Goal: Information Seeking & Learning: Learn about a topic

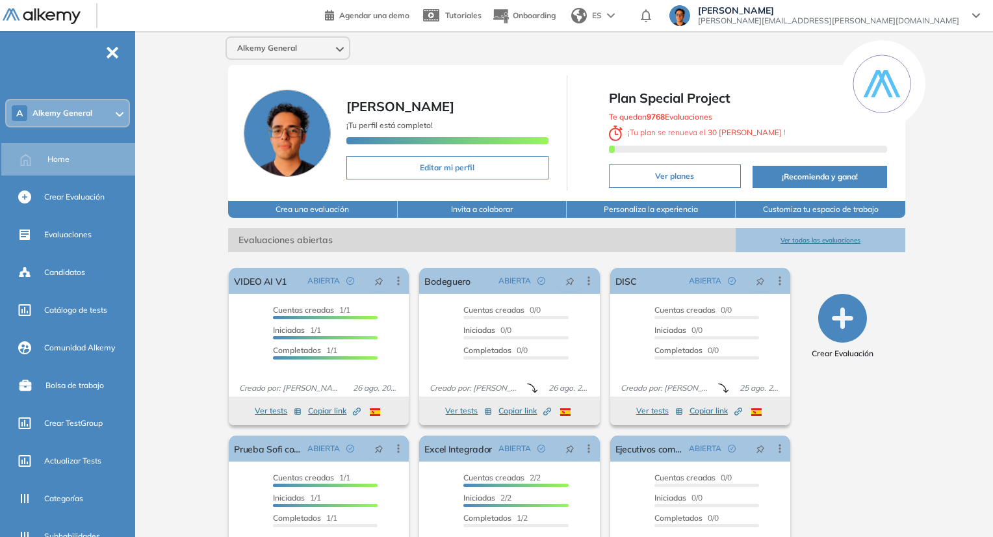
click at [836, 252] on div "El proctoring será activado ¡Importante!: Los usuarios que ya realizaron la eva…" at bounding box center [566, 425] width 697 height 346
click at [832, 248] on button "Ver todas las evaluaciones" at bounding box center [819, 240] width 169 height 24
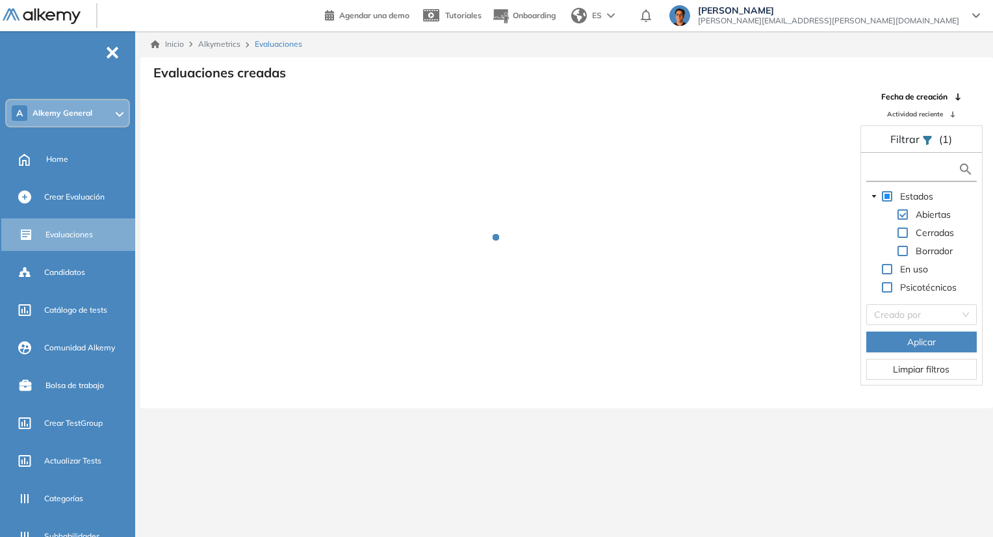
click at [892, 173] on input "text" at bounding box center [913, 169] width 89 height 14
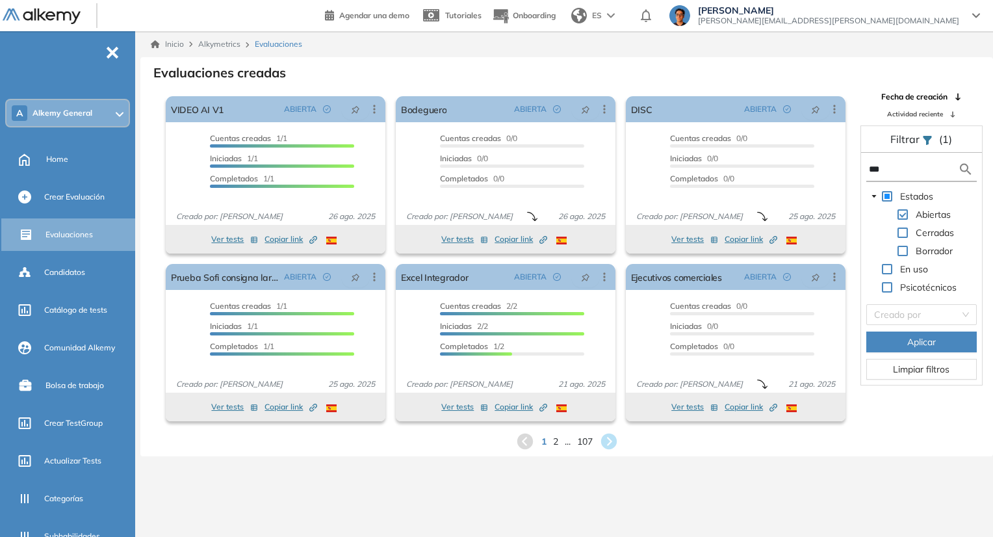
type input "***"
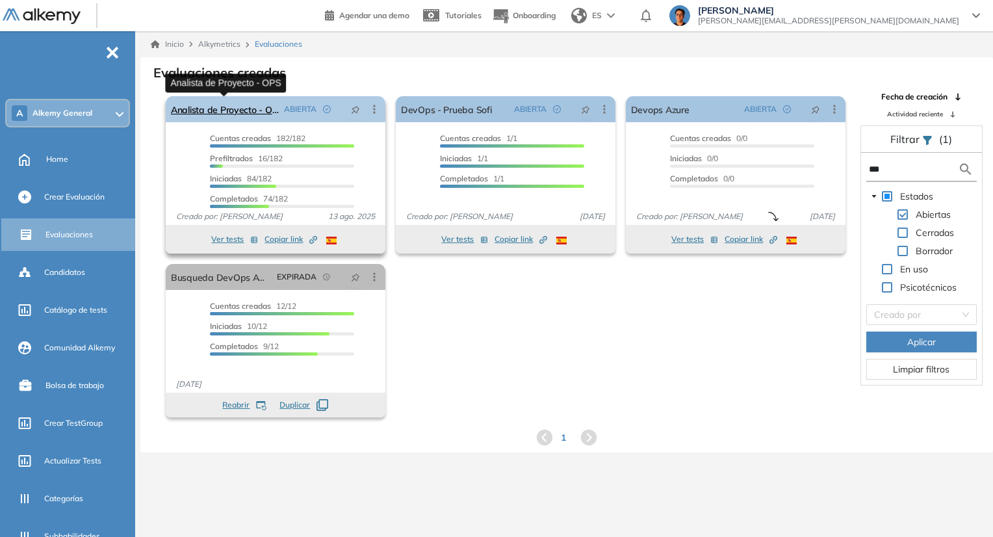
click at [260, 116] on link "Analista de Proyecto - OPS" at bounding box center [225, 109] width 108 height 26
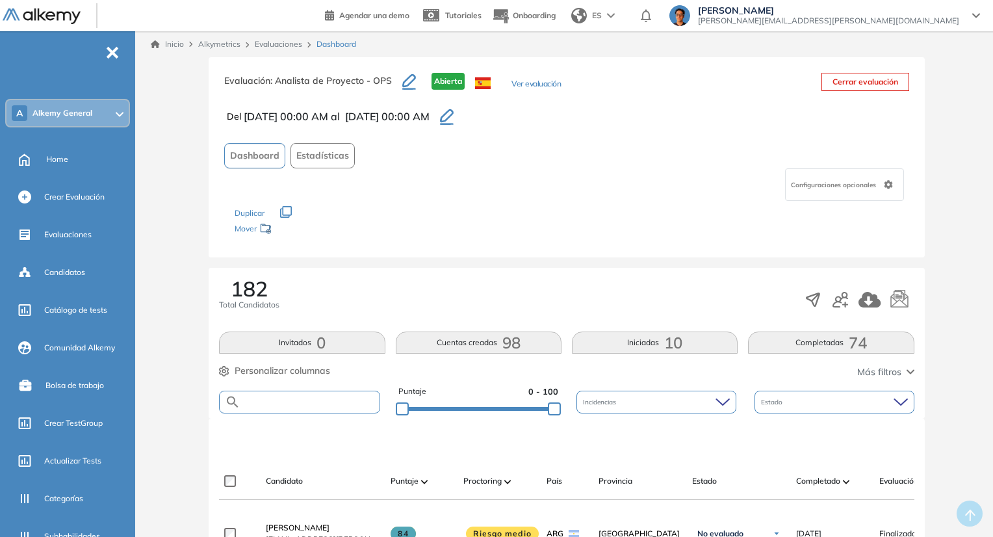
click at [359, 405] on input "text" at bounding box center [309, 402] width 139 height 10
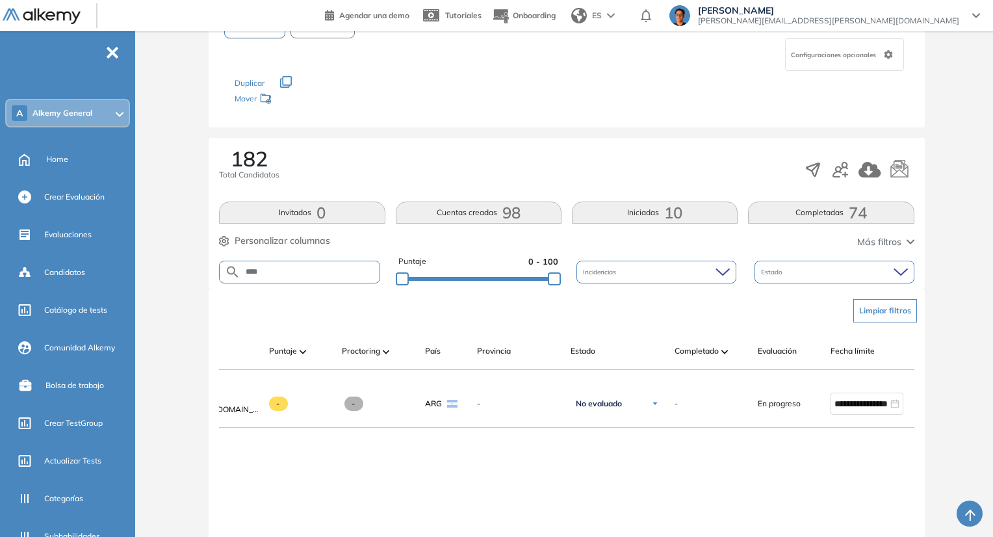
click at [257, 268] on input "****" at bounding box center [309, 272] width 139 height 10
type input "*"
type input "****"
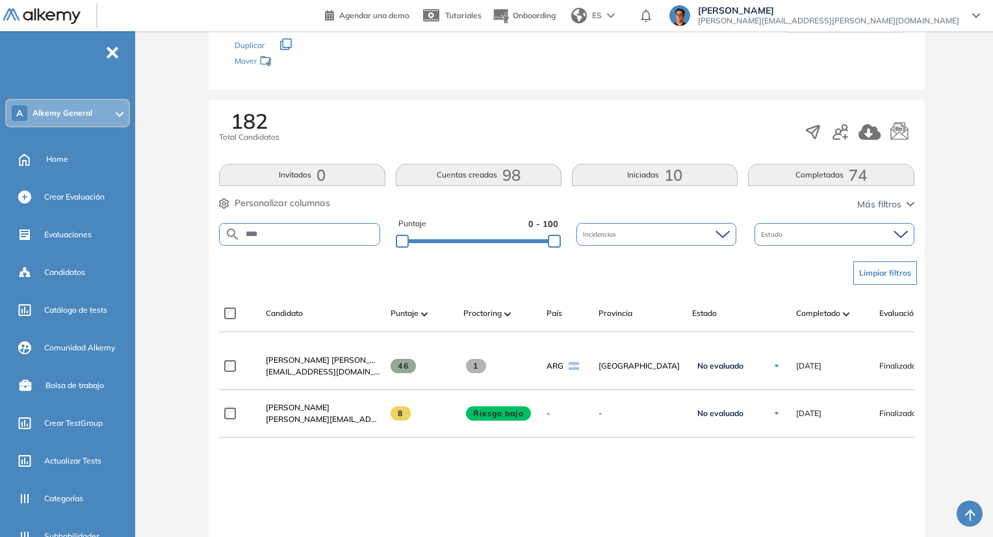
scroll to position [195, 0]
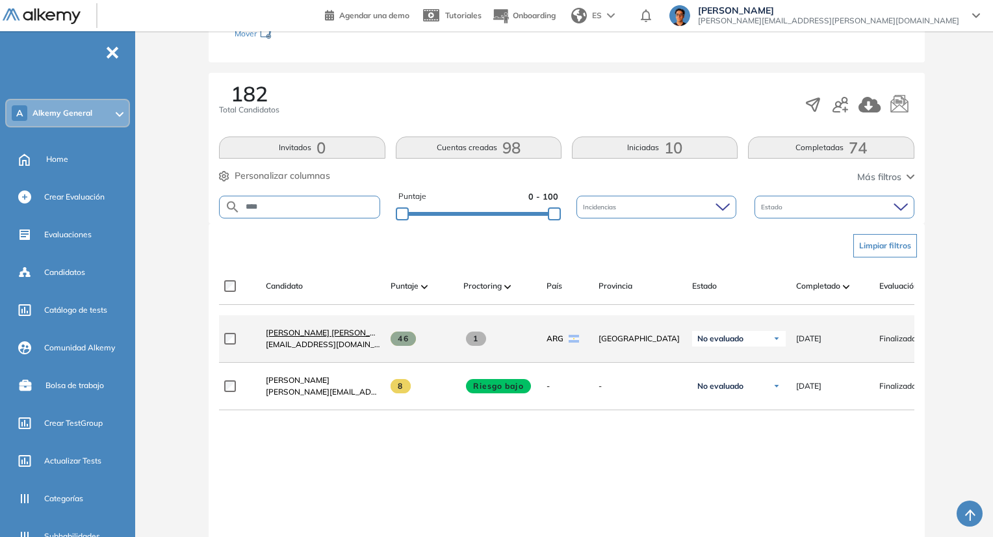
click at [327, 335] on span "Luna Oriana Ozuna Verón" at bounding box center [330, 332] width 129 height 10
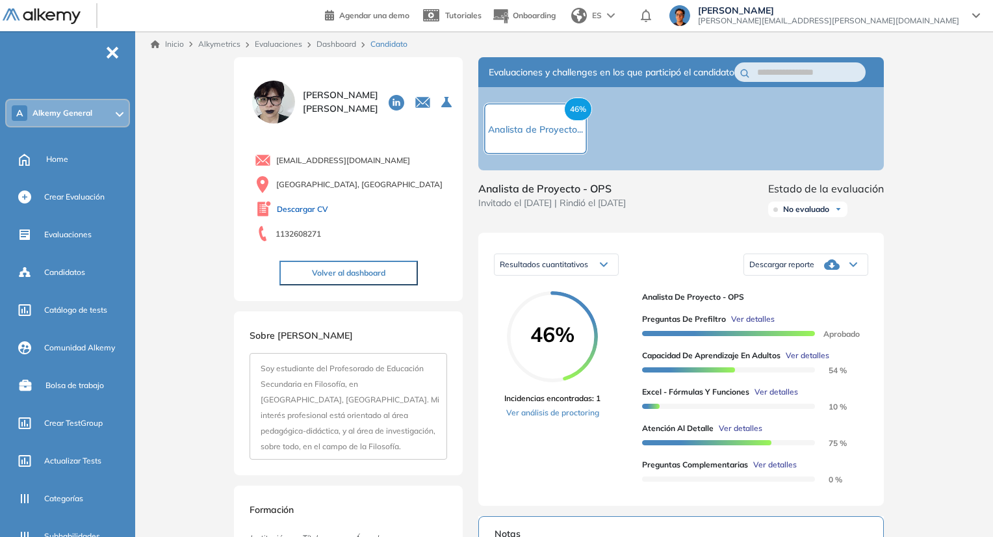
click at [318, 205] on link "Descargar CV" at bounding box center [302, 209] width 51 height 12
drag, startPoint x: 359, startPoint y: 112, endPoint x: 304, endPoint y: 95, distance: 57.1
click at [304, 95] on span "Luna Oriana Ozuna Verón" at bounding box center [340, 101] width 75 height 27
copy span "Luna Oriana Ozuna Verón"
click at [389, 105] on icon at bounding box center [397, 103] width 16 height 16
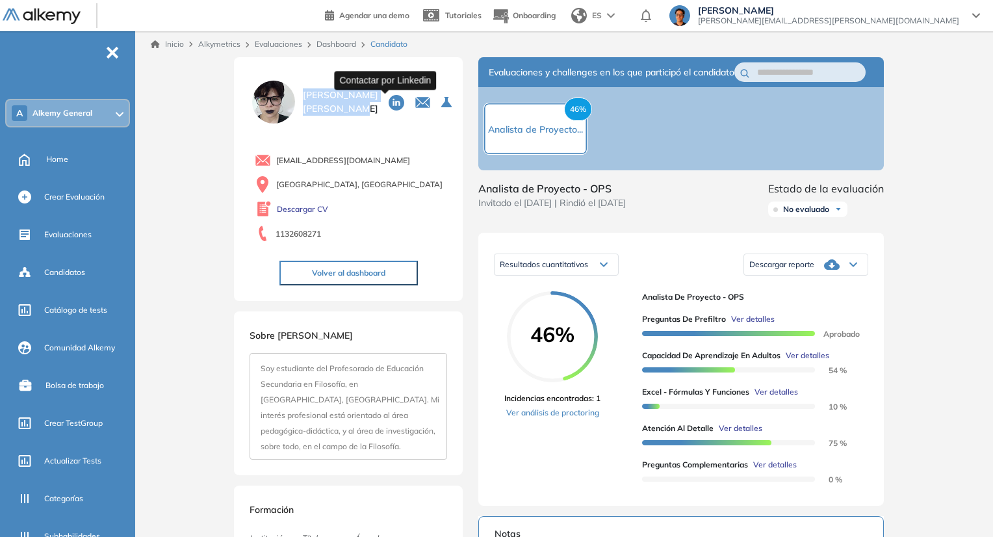
click at [290, 45] on link "Evaluaciones" at bounding box center [278, 44] width 47 height 10
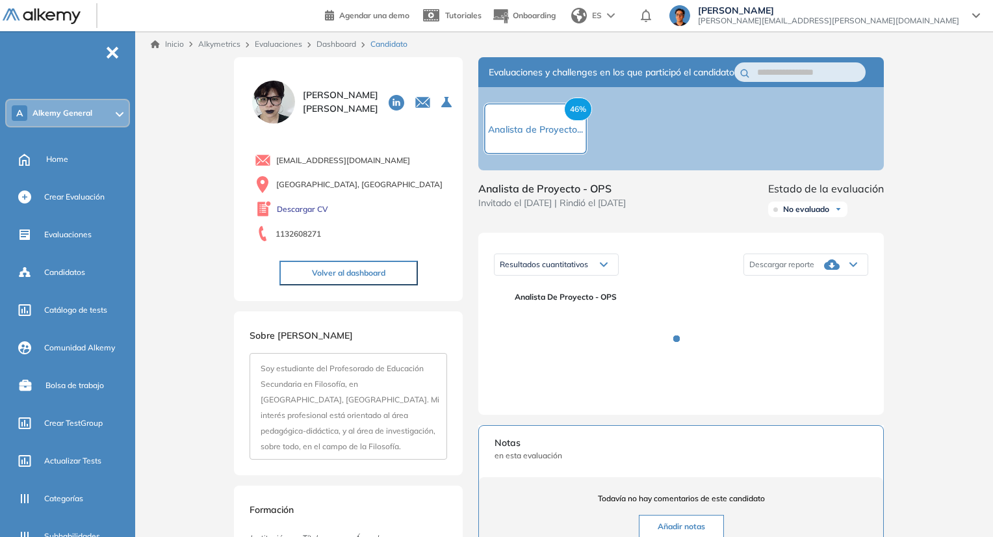
click at [334, 44] on link "Dashboard" at bounding box center [336, 44] width 40 height 10
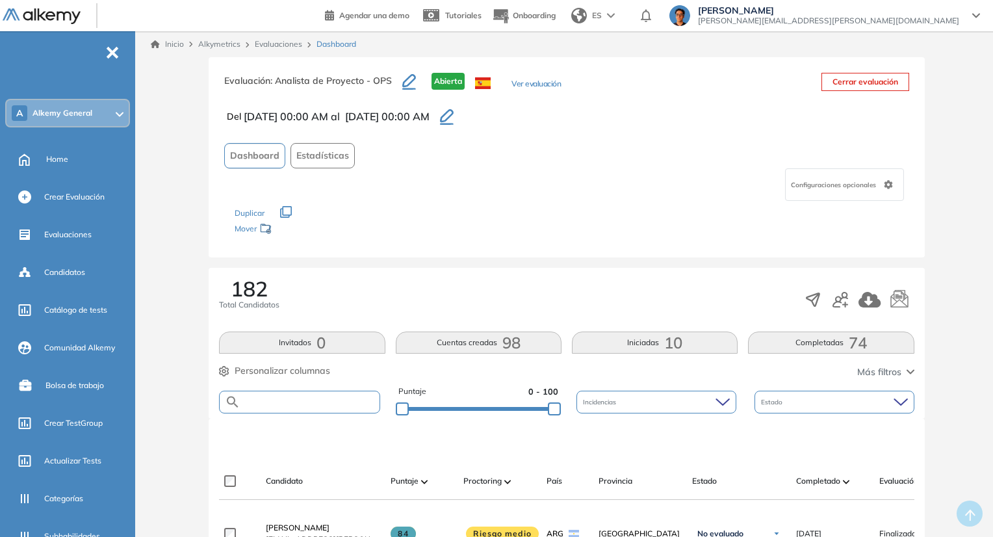
click at [339, 398] on input "text" at bounding box center [309, 402] width 139 height 10
paste input "**********"
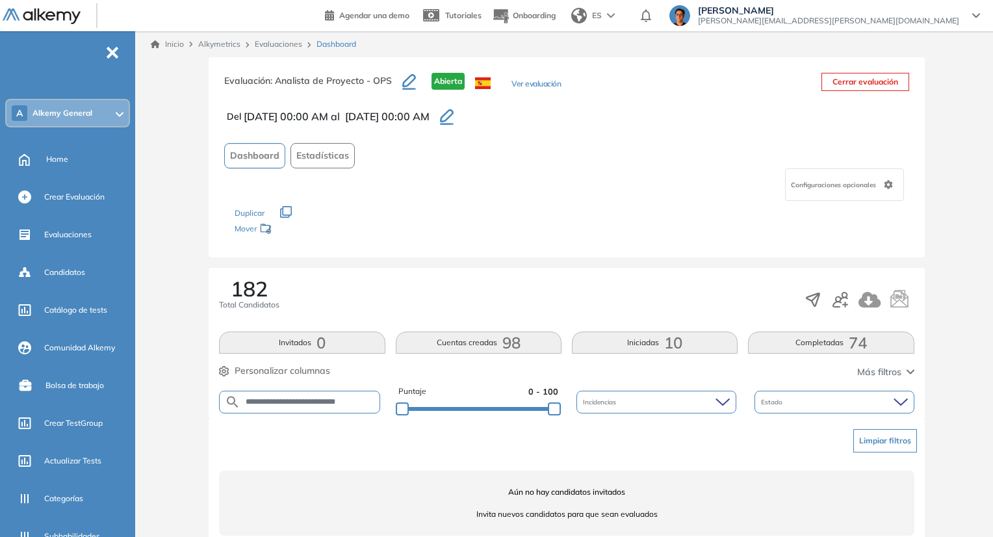
scroll to position [23, 0]
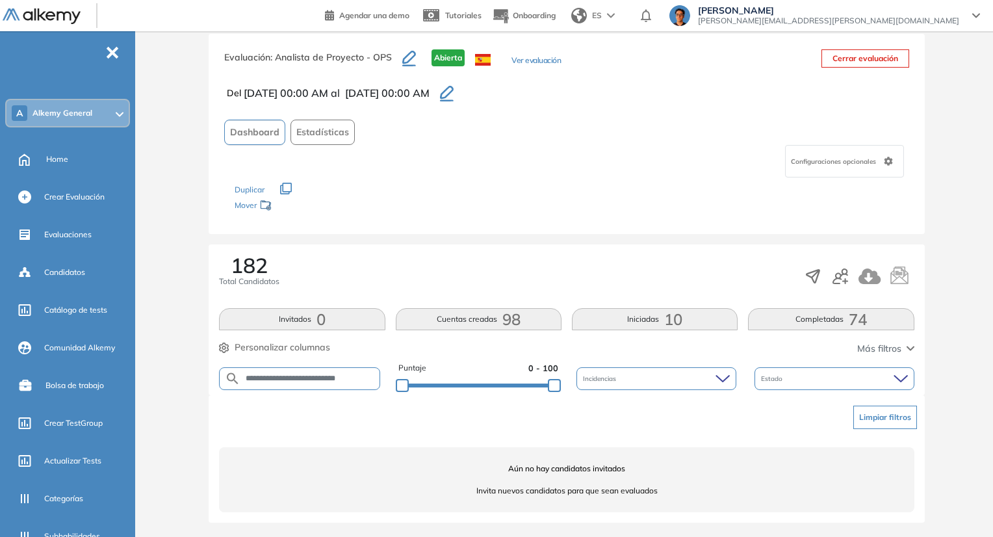
drag, startPoint x: 275, startPoint y: 376, endPoint x: 424, endPoint y: 389, distance: 149.4
click at [424, 389] on div "**********" at bounding box center [566, 378] width 695 height 33
type input "******"
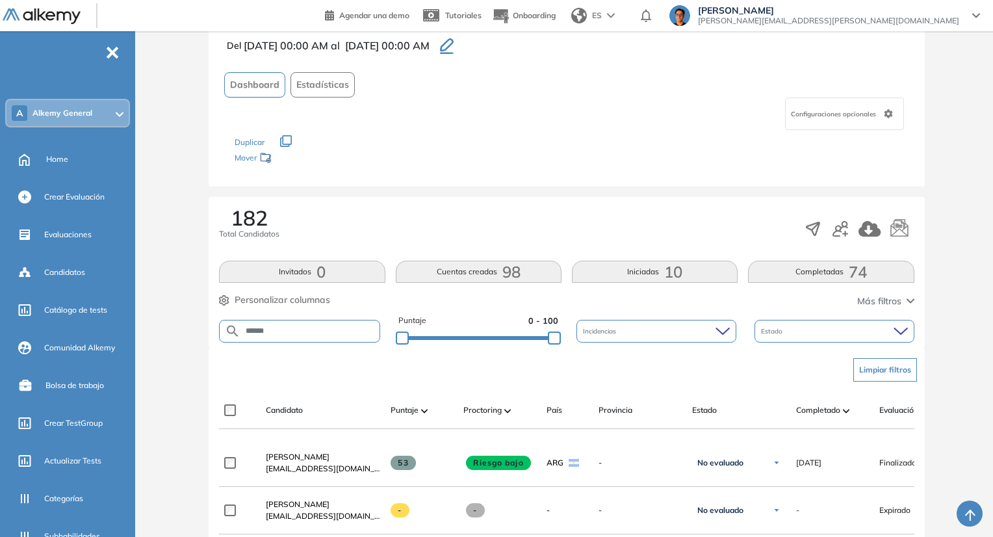
scroll to position [195, 0]
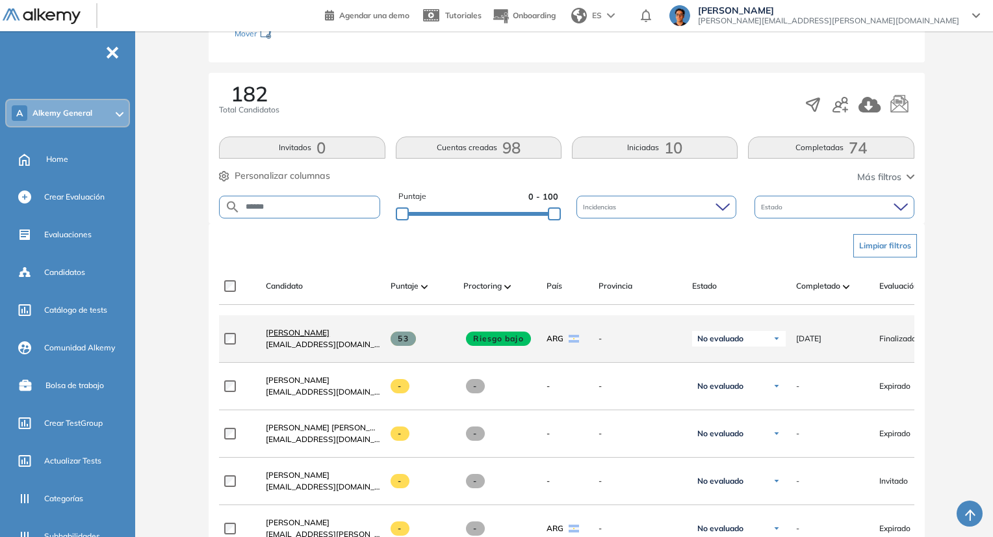
click at [329, 334] on span "Camila Mariana Ponce De León" at bounding box center [298, 332] width 64 height 10
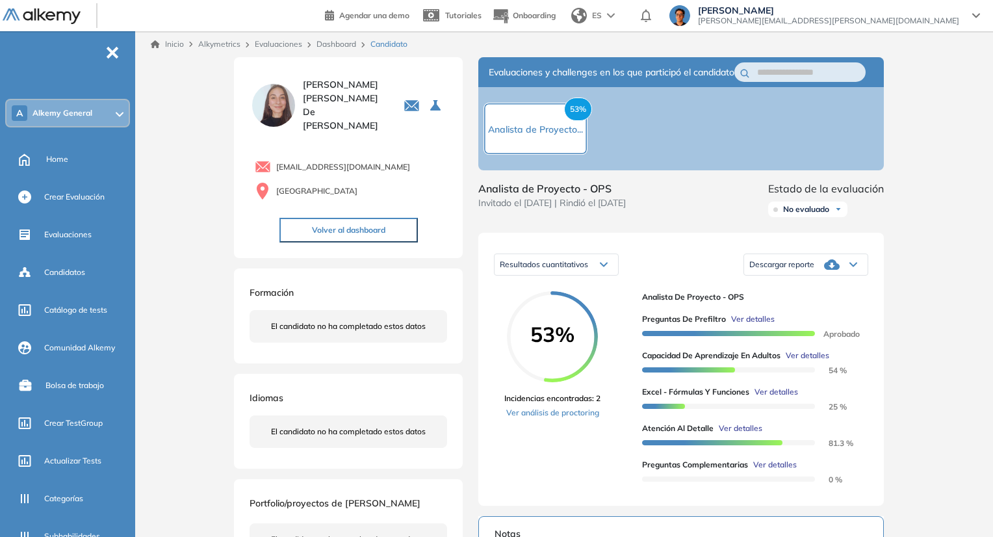
click at [757, 470] on span "Ver detalles" at bounding box center [775, 465] width 44 height 12
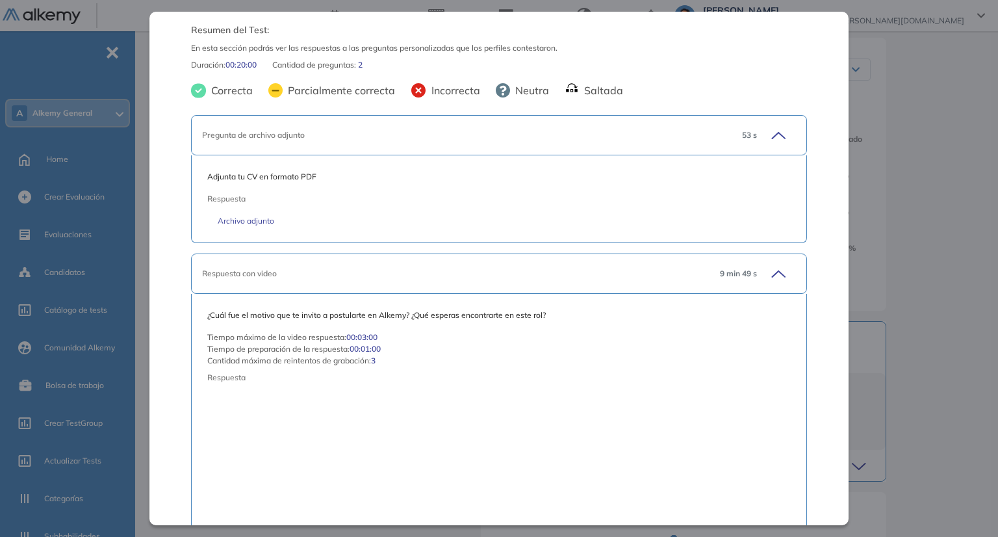
scroll to position [205, 0]
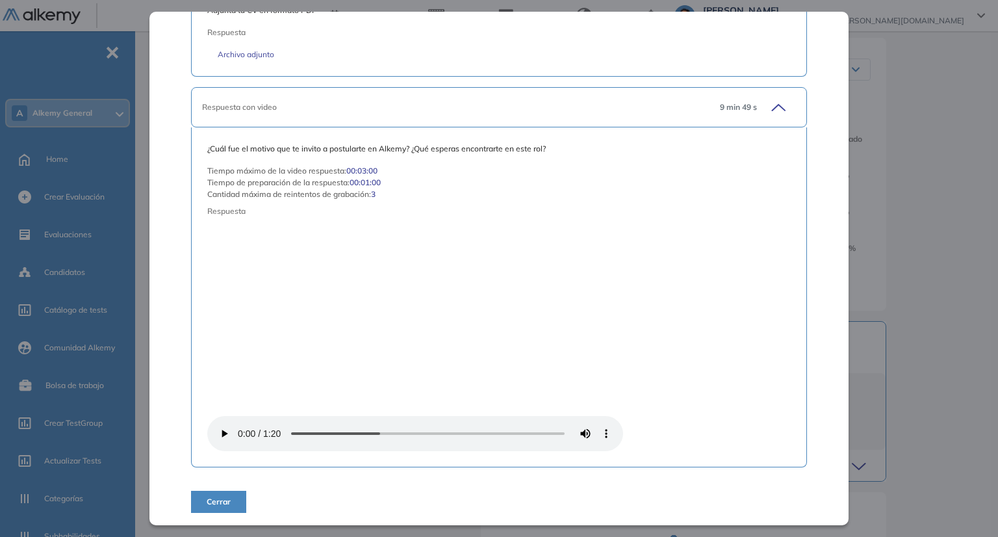
click at [324, 366] on video at bounding box center [415, 334] width 416 height 234
click at [827, 266] on div "Preguntas complementarias Preguntas personalizadas Resumen del Test: En esta se…" at bounding box center [498, 268] width 698 height 513
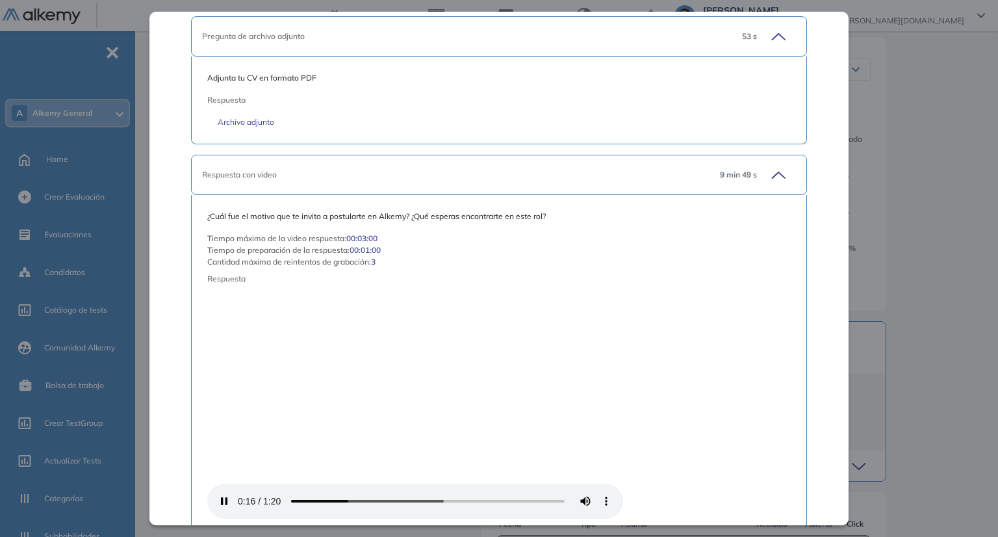
scroll to position [75, 0]
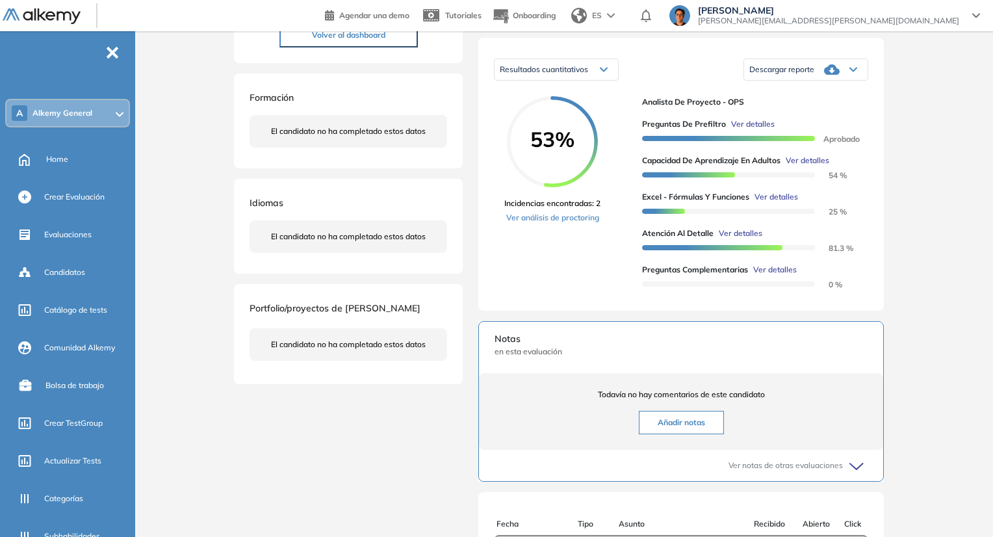
click at [920, 274] on div "Inicio Alkymetrics Evaluaciones Dashboard Candidato Preguntas complementarias P…" at bounding box center [566, 276] width 852 height 881
click at [784, 275] on span "Ver detalles" at bounding box center [775, 270] width 44 height 12
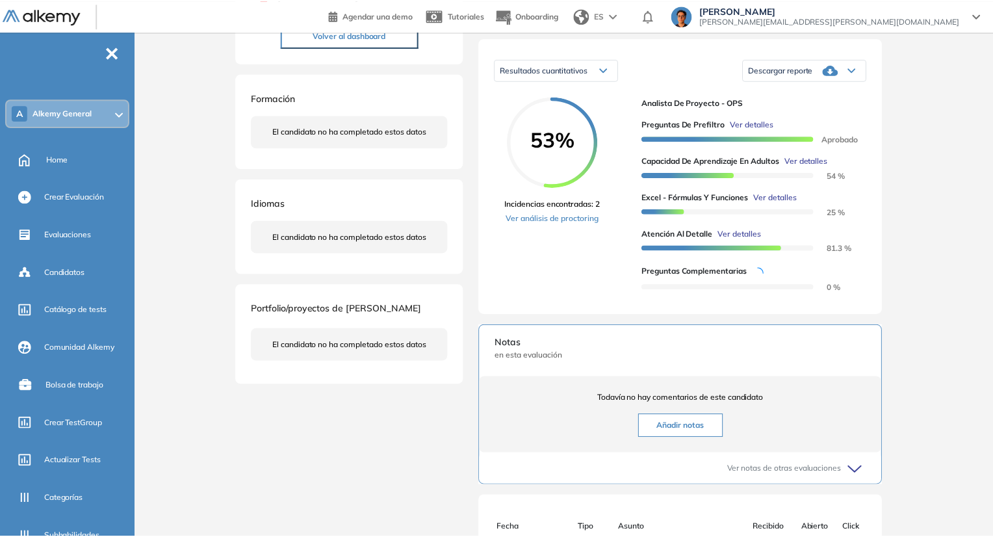
scroll to position [134, 0]
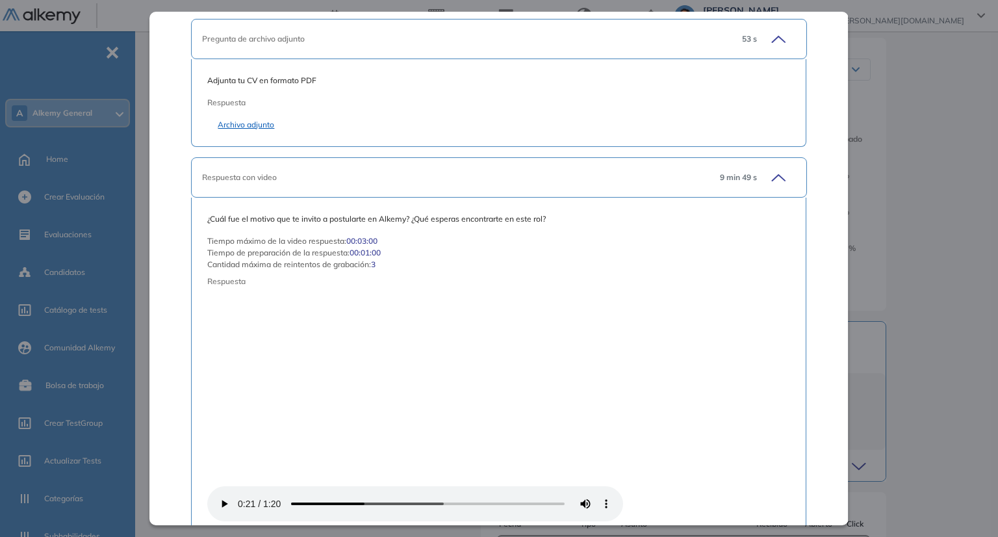
click at [269, 121] on link "Archivo adjunto" at bounding box center [499, 125] width 562 height 12
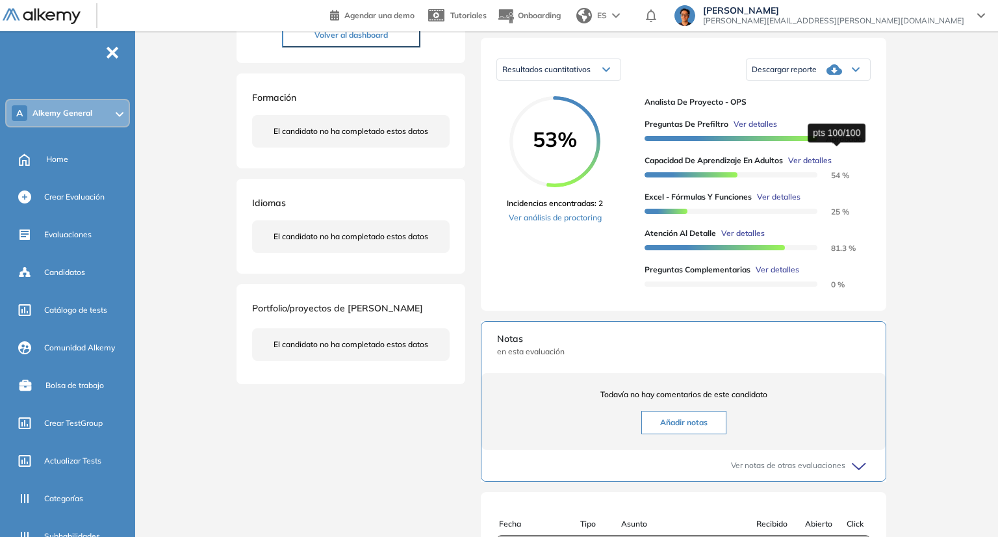
click at [860, 155] on div "Preguntas complementarias Preguntas personalizadas Resumen del Test: En esta se…" at bounding box center [569, 274] width 676 height 824
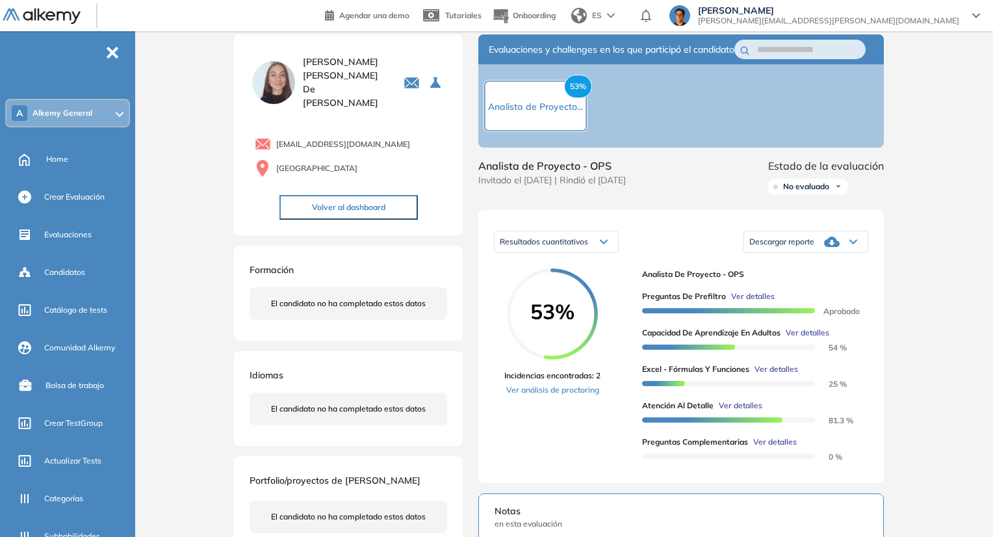
scroll to position [0, 0]
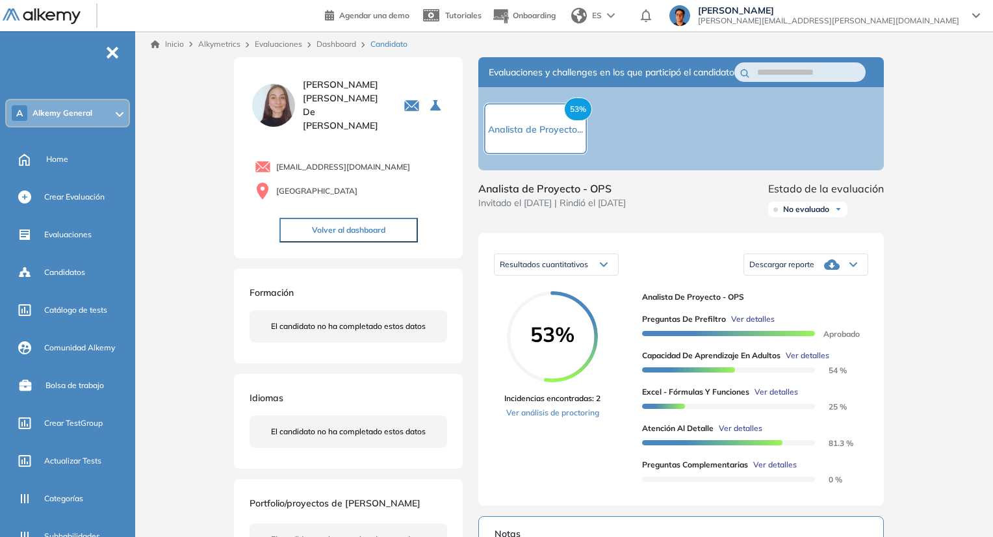
click at [335, 47] on link "Dashboard" at bounding box center [336, 44] width 40 height 10
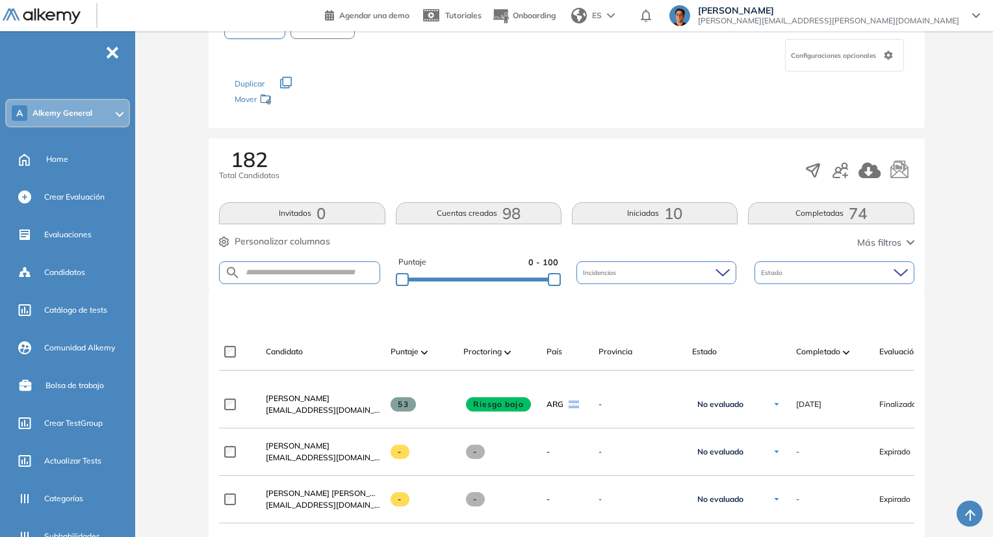
scroll to position [130, 0]
click at [616, 350] on span "Provincia" at bounding box center [615, 351] width 34 height 12
click at [870, 248] on div "Personalizar columnas Personalizar columnas Candidato Fijar columna Puntaje Fij…" at bounding box center [566, 242] width 695 height 16
click at [865, 239] on span "Más filtros" at bounding box center [879, 242] width 44 height 14
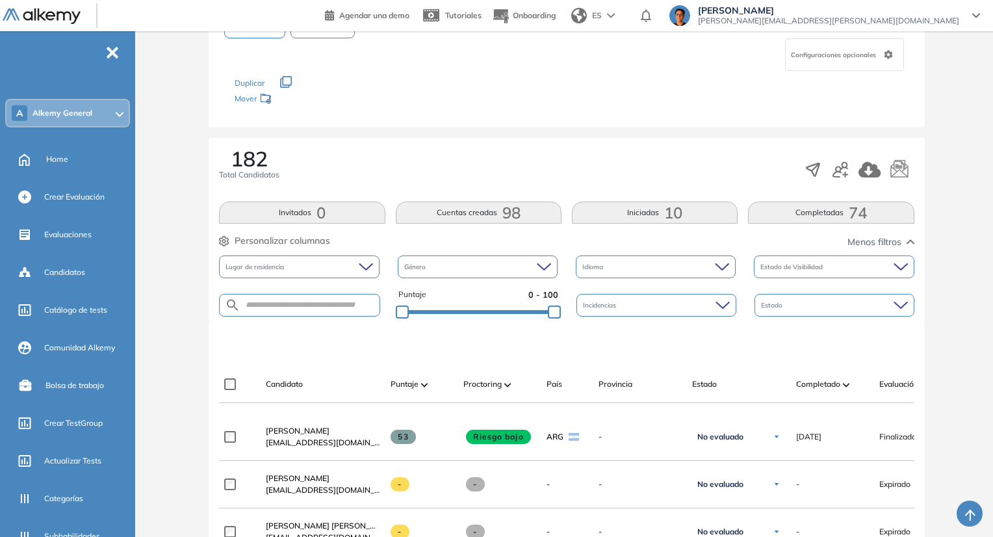
click at [368, 262] on icon at bounding box center [366, 266] width 14 height 8
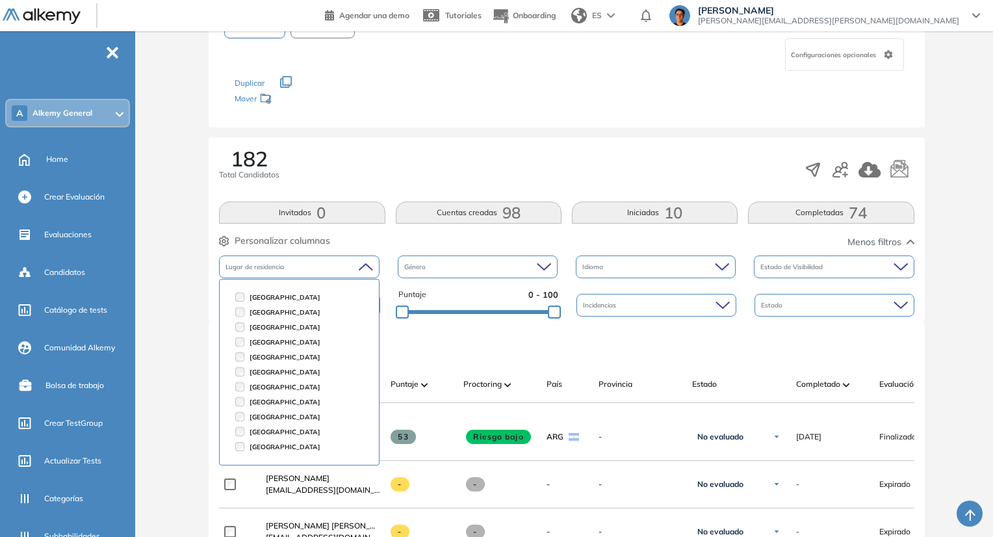
click at [368, 262] on icon at bounding box center [366, 266] width 14 height 8
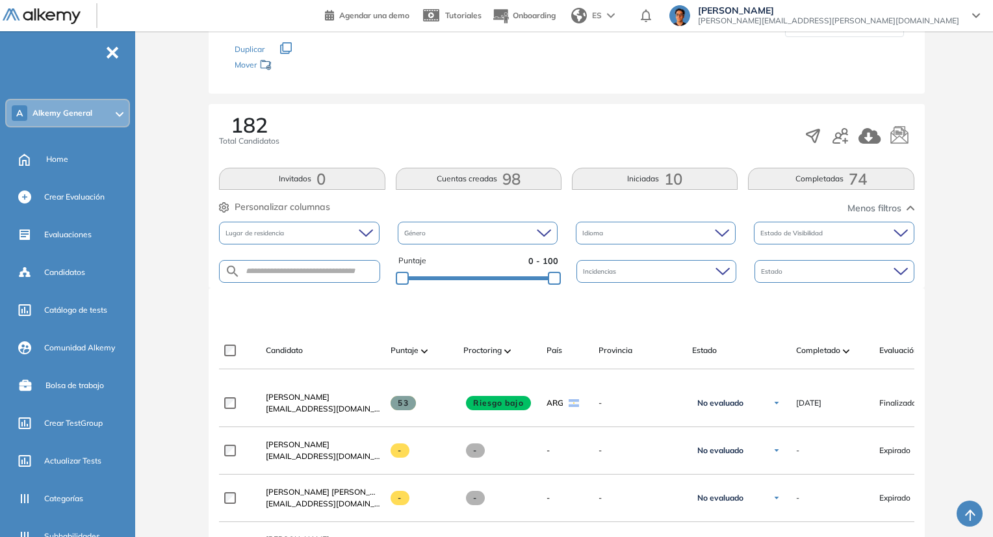
click at [808, 186] on button "Completadas 74" at bounding box center [831, 179] width 166 height 22
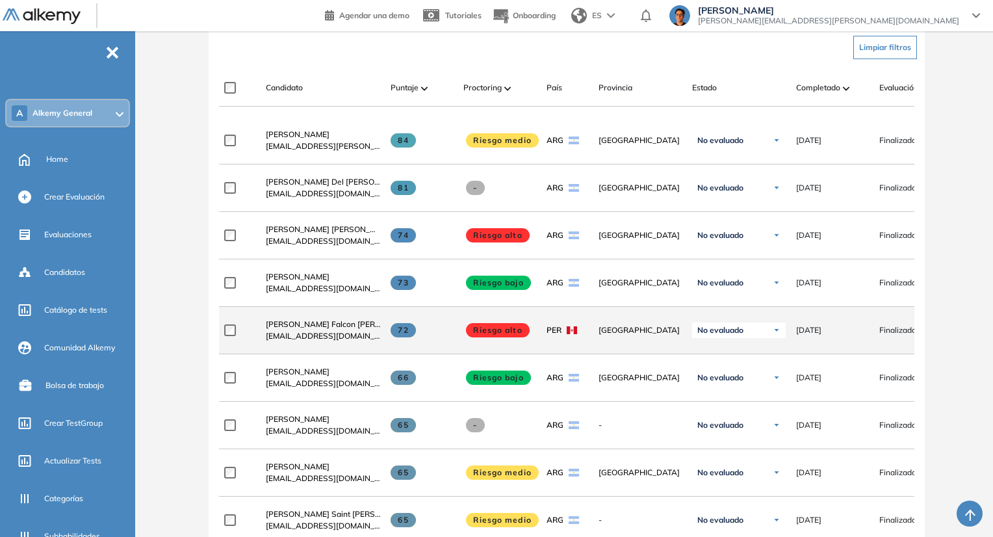
scroll to position [424, 0]
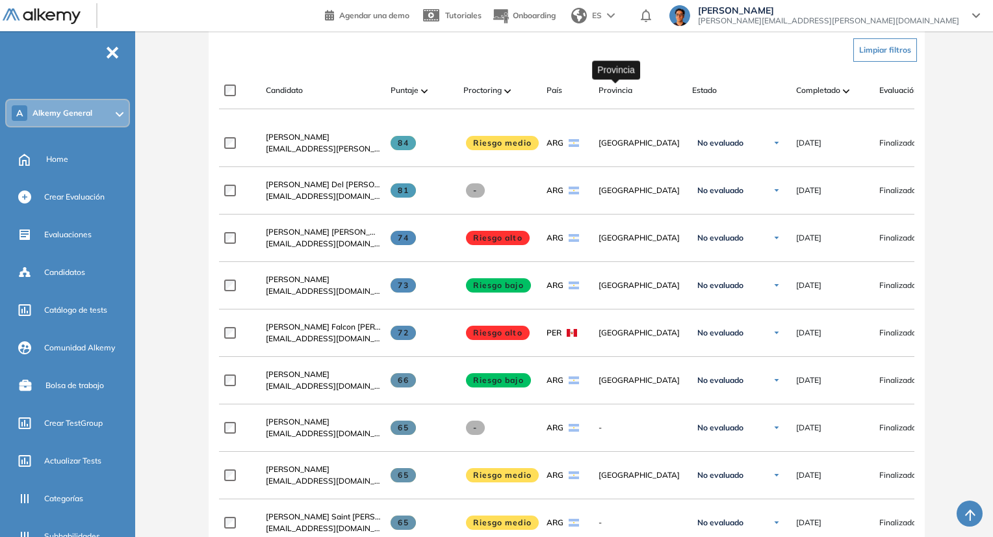
click at [628, 88] on span "Provincia" at bounding box center [615, 90] width 34 height 12
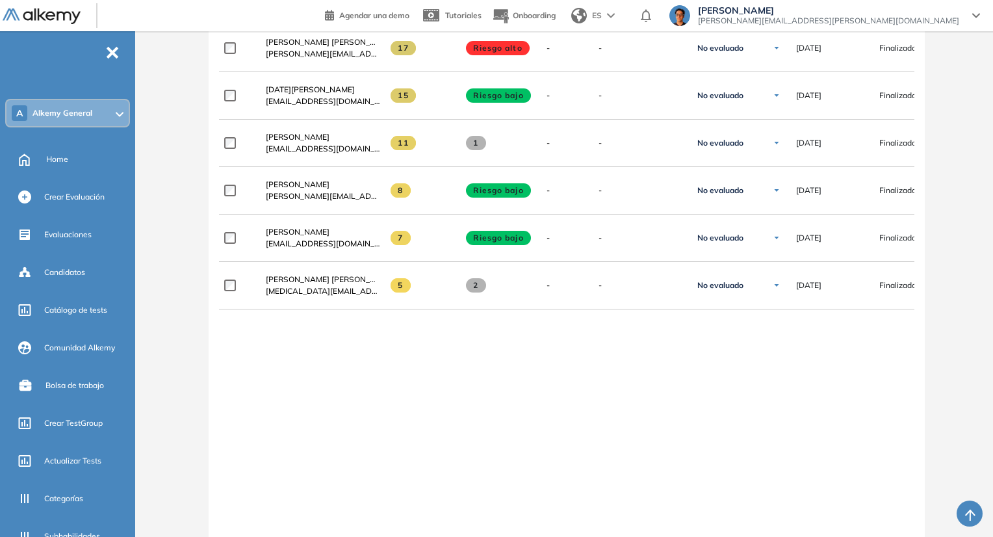
scroll to position [3770, 0]
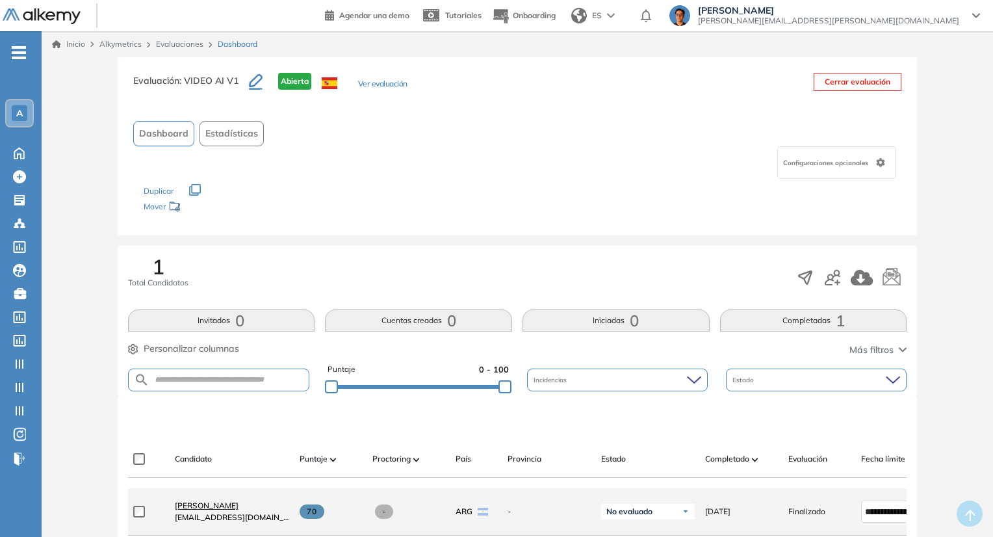
click at [205, 510] on span "Lucas Ruiz" at bounding box center [207, 505] width 64 height 10
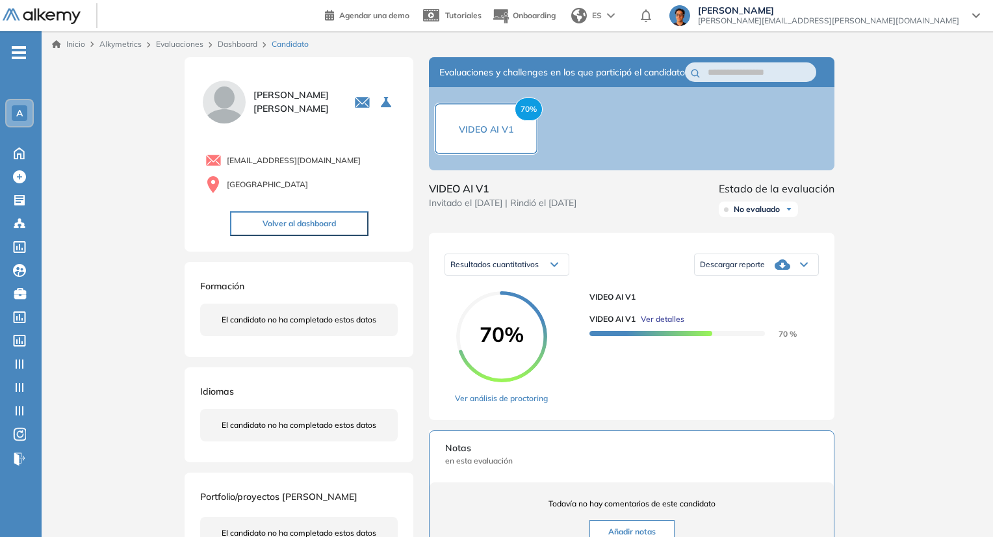
click at [672, 325] on div "VIDEO AI V1 Ver detalles 70 %" at bounding box center [698, 321] width 219 height 36
click at [674, 325] on span "Ver detalles" at bounding box center [663, 319] width 44 height 12
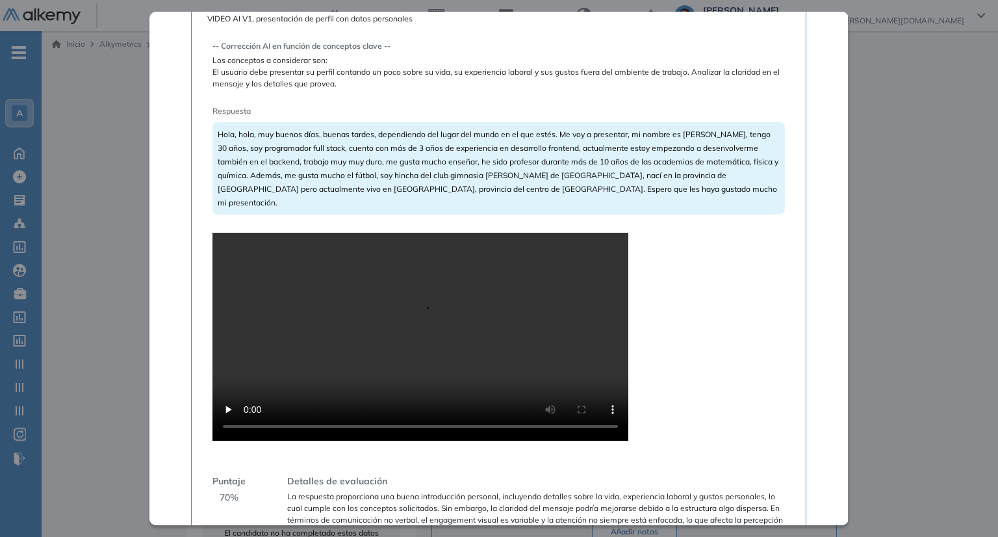
scroll to position [390, 0]
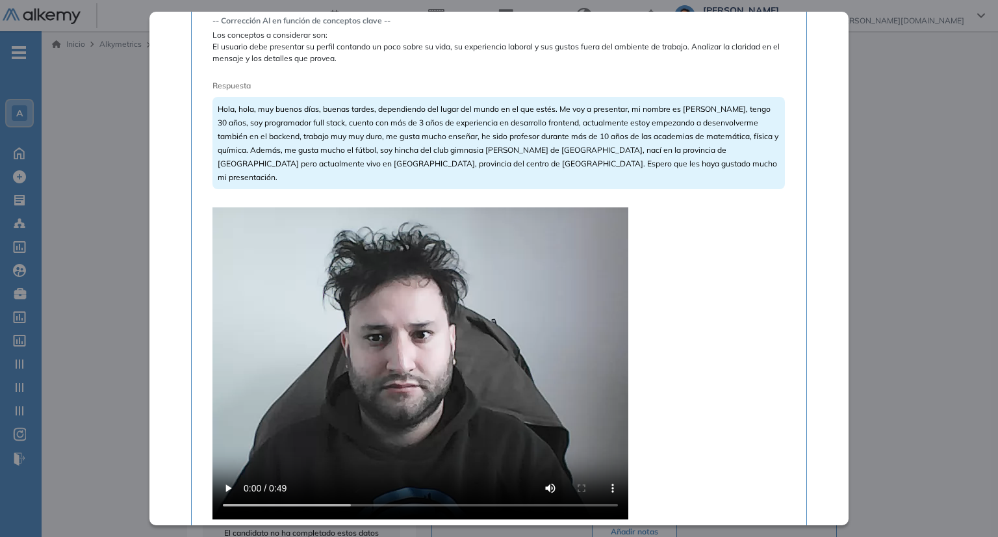
click at [494, 355] on video at bounding box center [420, 363] width 416 height 312
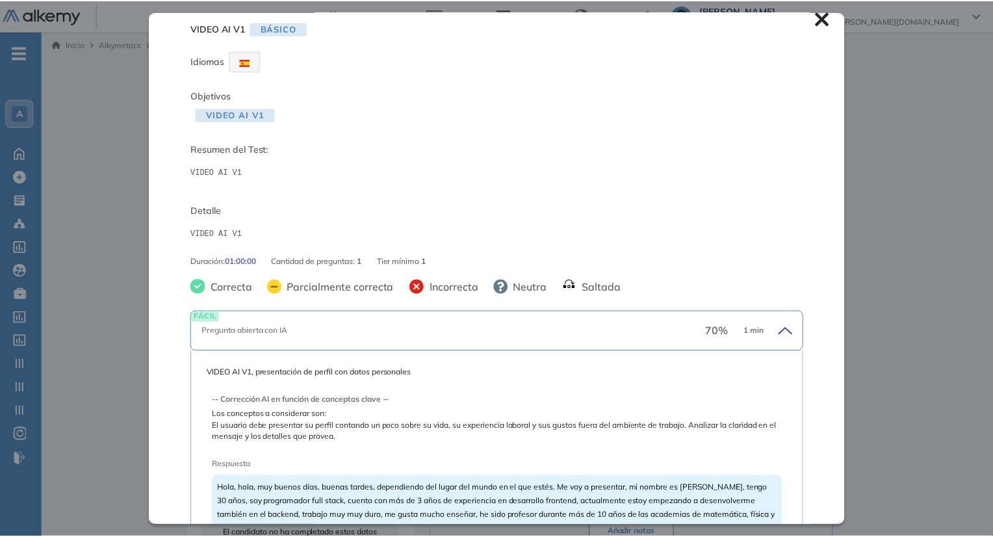
scroll to position [0, 0]
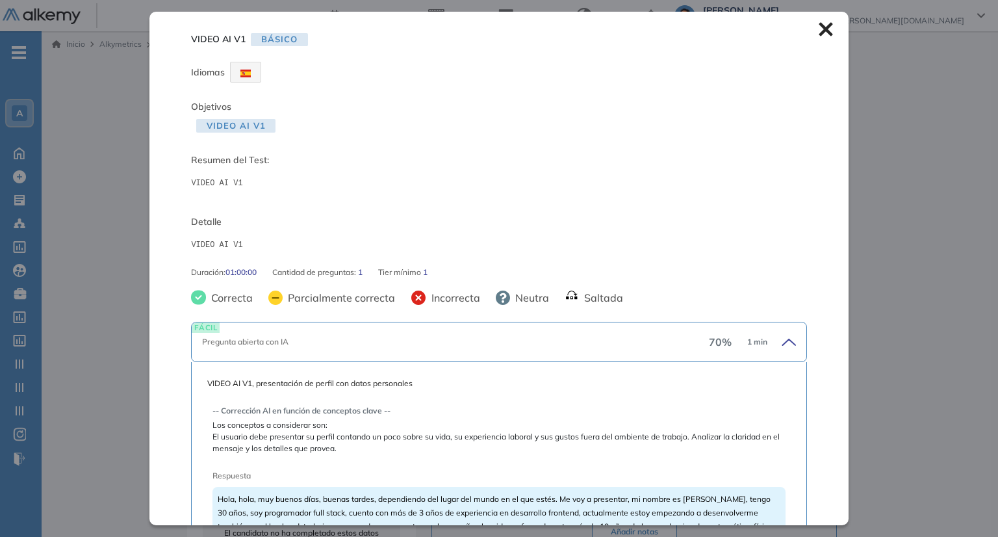
click at [807, 32] on div "VIDEO AI V1 Básico Idiomas Objetivos VIDEO AI V1 Resumen del Test: VIDEO AI V1 …" at bounding box center [498, 268] width 698 height 513
click at [819, 32] on icon at bounding box center [826, 29] width 14 height 14
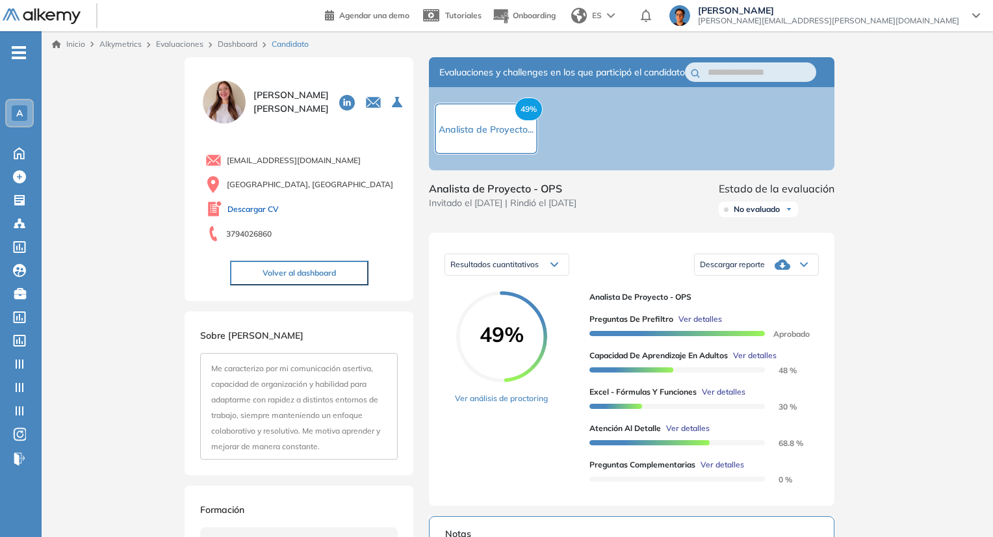
click at [274, 212] on link "Descargar CV" at bounding box center [252, 209] width 51 height 12
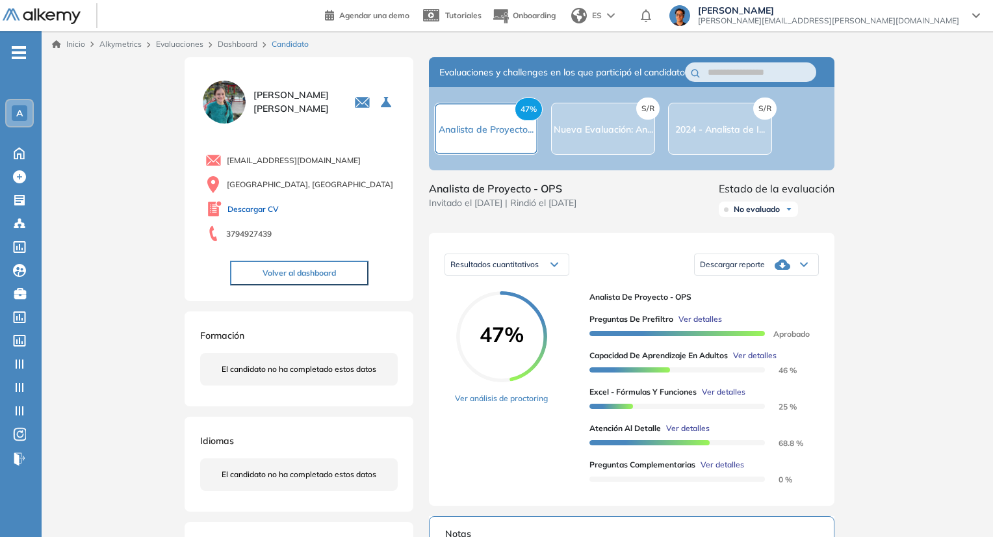
click at [261, 209] on link "Descargar CV" at bounding box center [252, 209] width 51 height 12
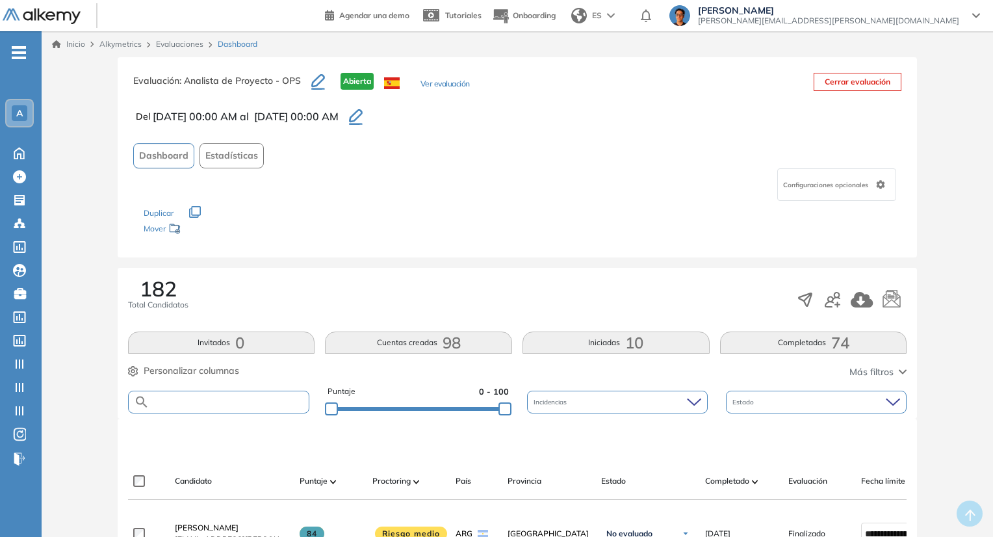
click at [208, 397] on input "text" at bounding box center [229, 402] width 160 height 10
type input "*****"
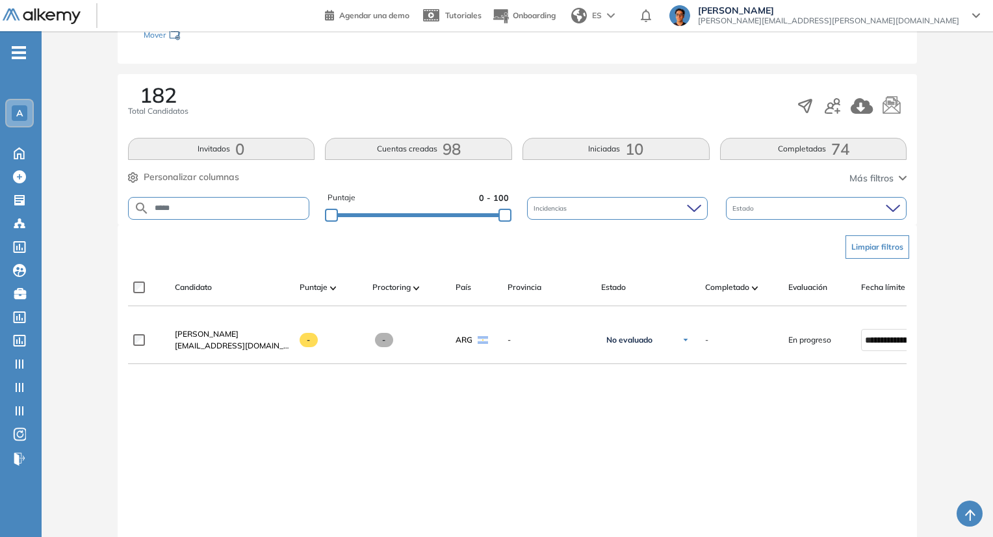
scroll to position [195, 0]
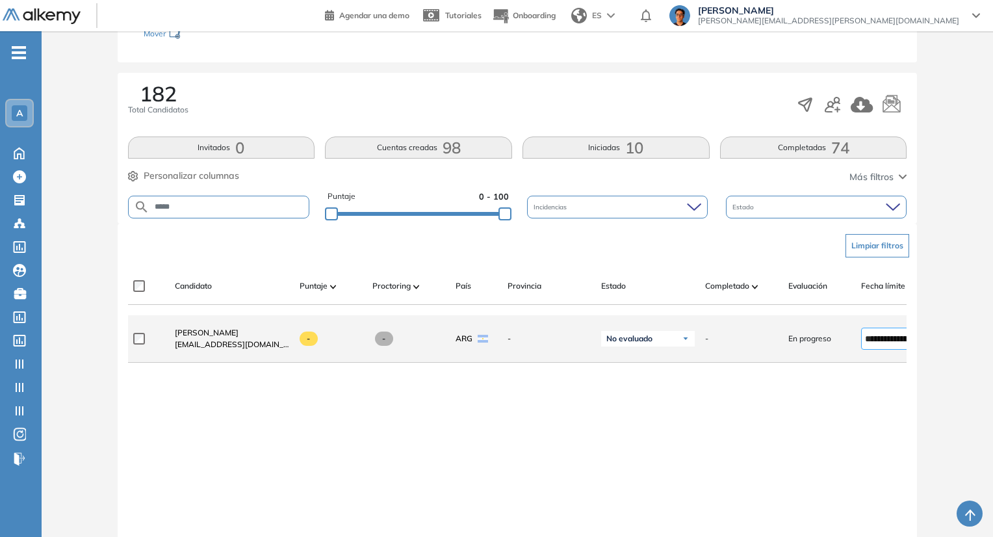
click at [876, 342] on input "**********" at bounding box center [891, 338] width 53 height 14
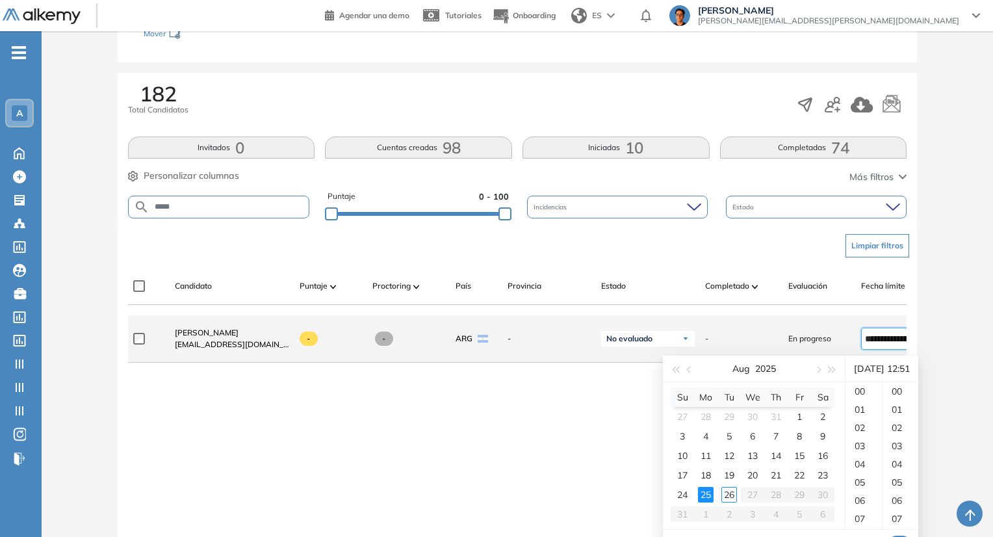
scroll to position [928, 0]
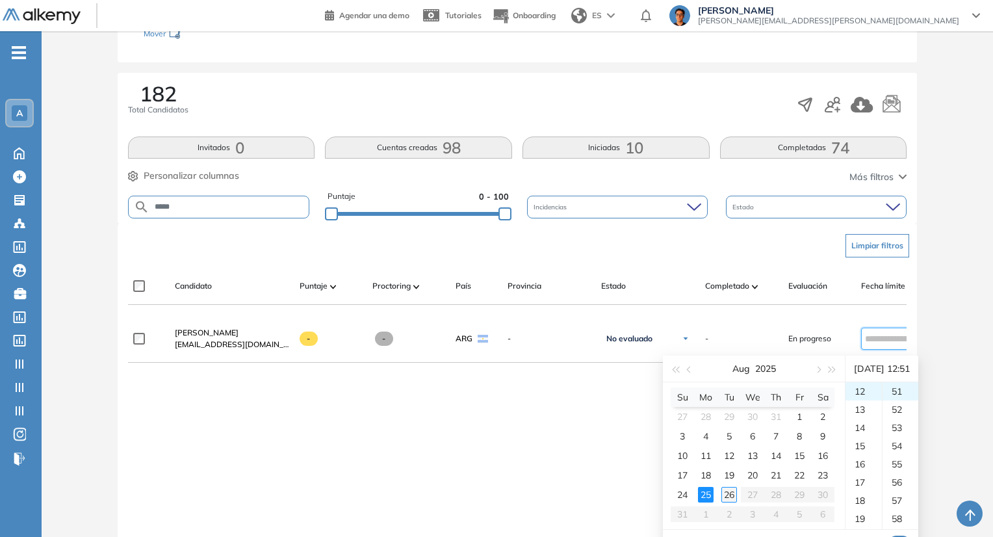
click at [730, 497] on div "26" at bounding box center [729, 495] width 16 height 16
click at [865, 391] on div "23" at bounding box center [863, 391] width 36 height 18
click at [902, 395] on div "59" at bounding box center [900, 391] width 36 height 18
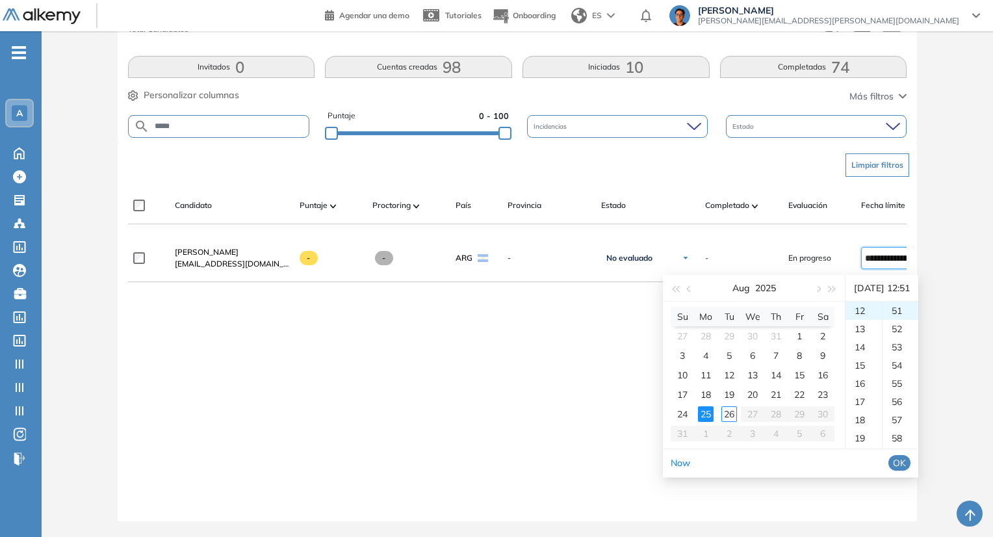
scroll to position [928, 0]
click at [906, 455] on span "OK" at bounding box center [899, 462] width 13 height 14
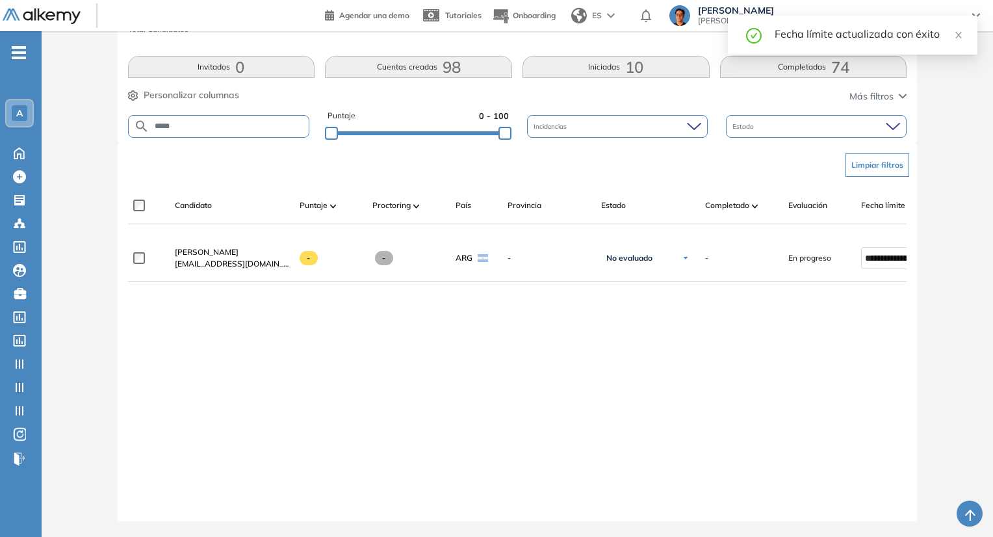
click at [848, 396] on div "**********" at bounding box center [517, 368] width 779 height 266
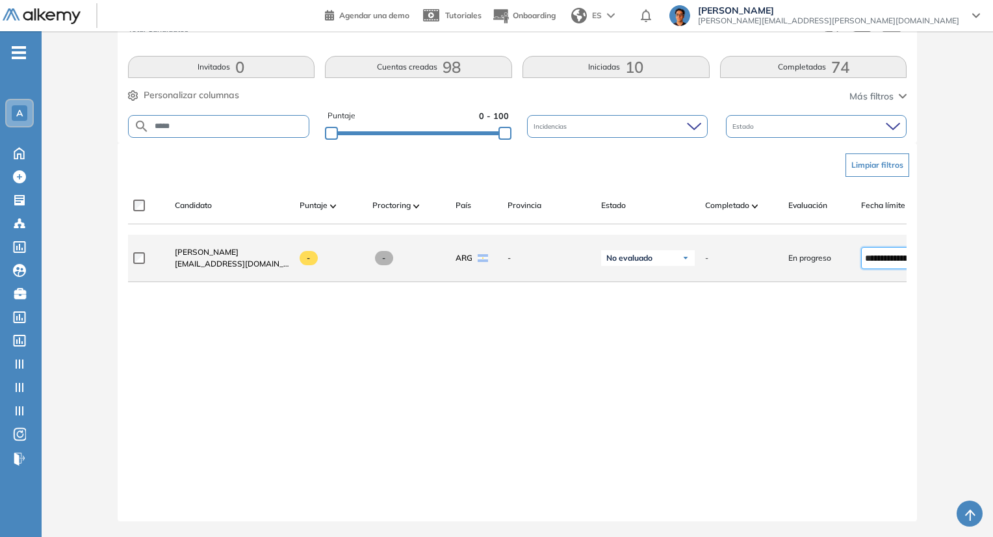
click at [884, 257] on input "**********" at bounding box center [891, 258] width 53 height 14
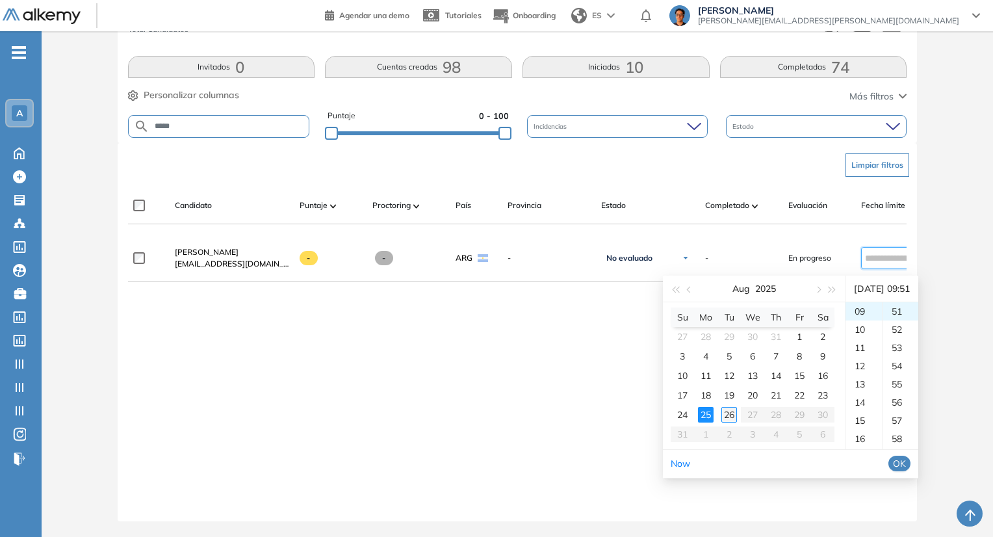
click at [734, 407] on div "26" at bounding box center [729, 415] width 16 height 16
click at [864, 302] on div "23" at bounding box center [863, 311] width 36 height 18
click at [905, 302] on div "59" at bounding box center [900, 311] width 36 height 18
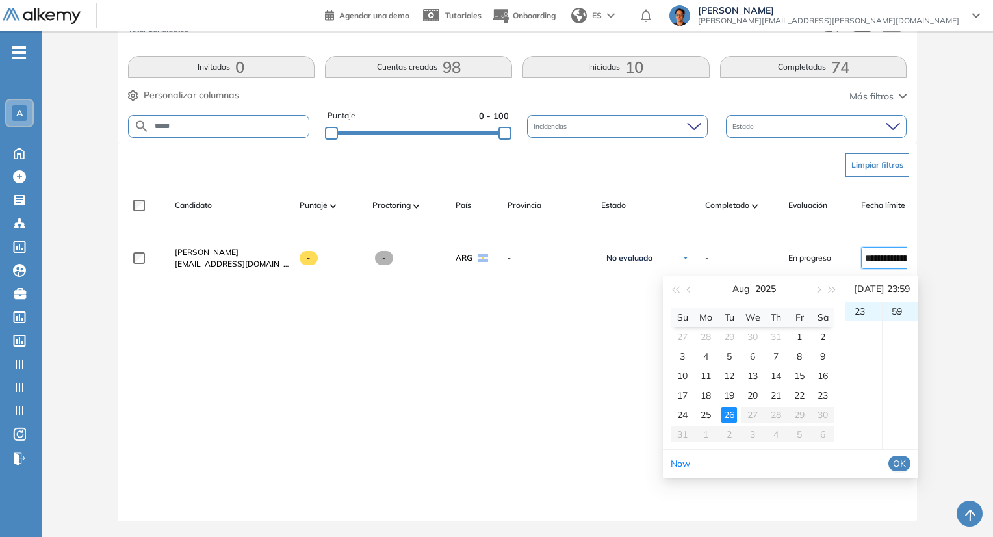
click at [906, 456] on span "OK" at bounding box center [899, 463] width 13 height 14
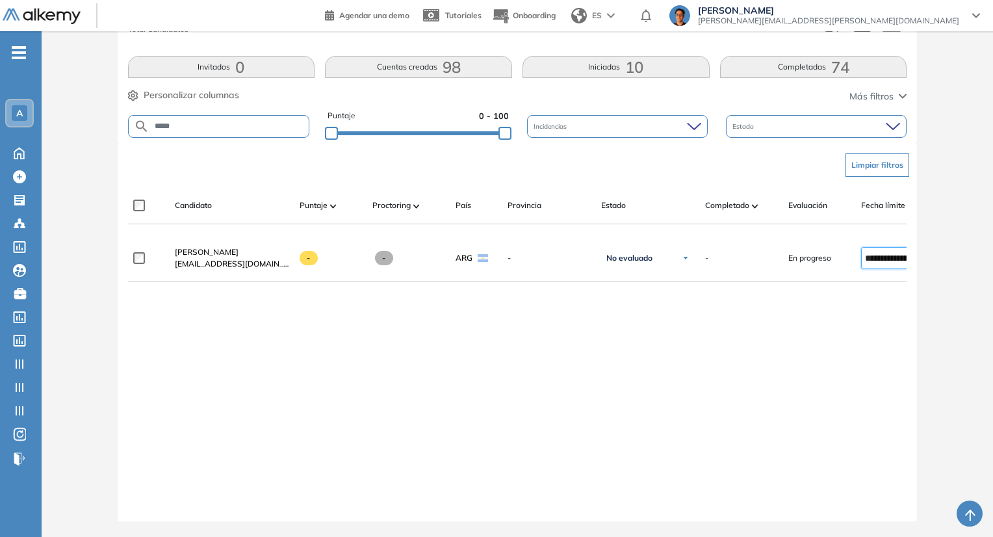
type input "**********"
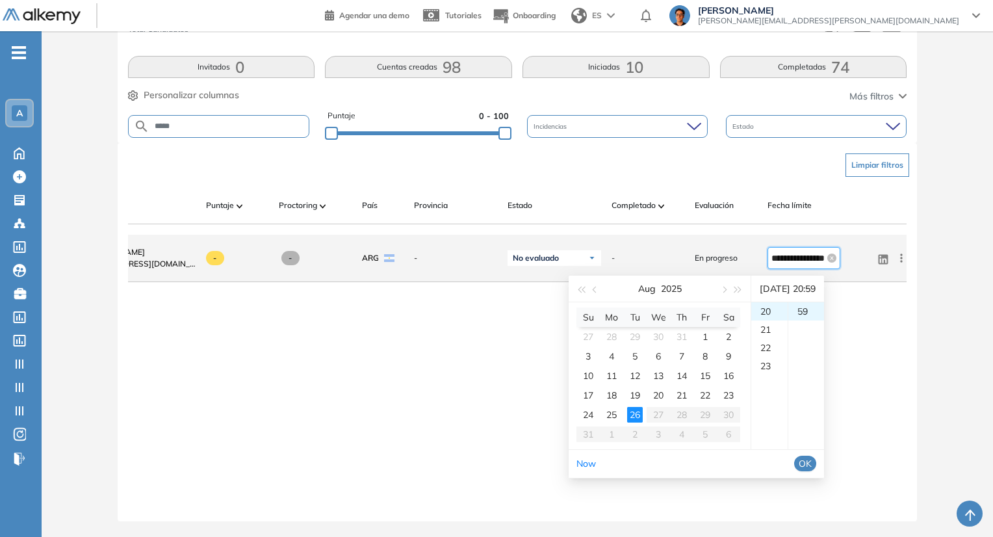
scroll to position [0, 24]
drag, startPoint x: 812, startPoint y: 253, endPoint x: 836, endPoint y: 257, distance: 24.5
click at [836, 257] on div "**********" at bounding box center [803, 258] width 73 height 22
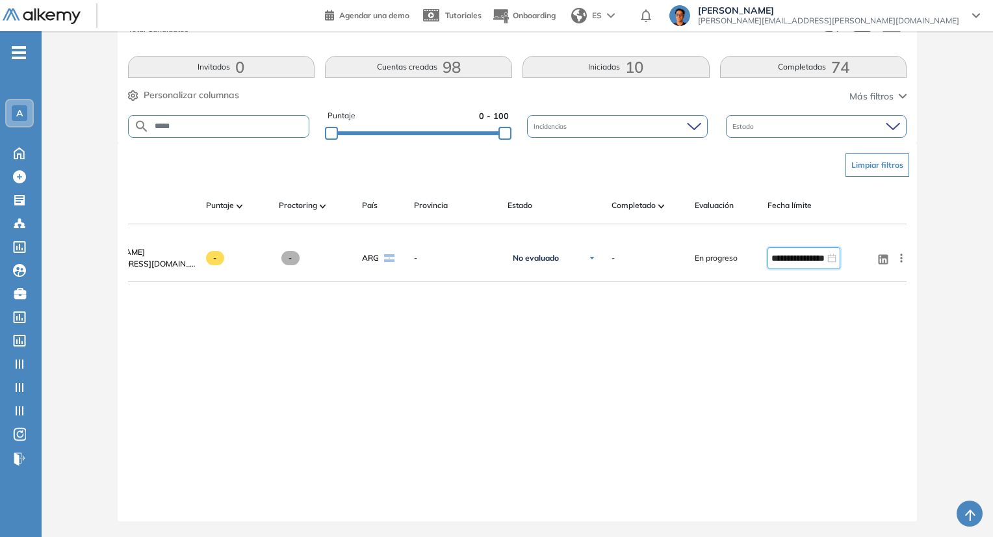
click at [867, 352] on div "**********" at bounding box center [517, 368] width 779 height 266
